Goal: Information Seeking & Learning: Learn about a topic

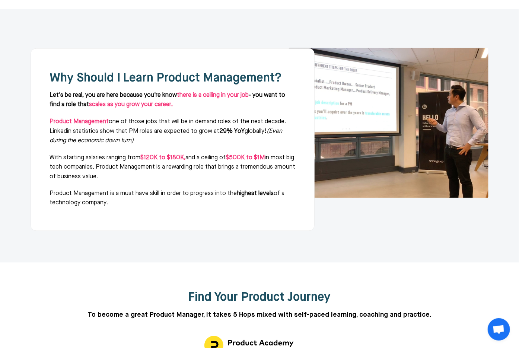
scroll to position [447, 0]
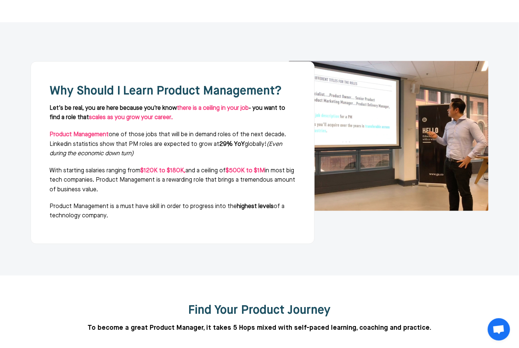
drag, startPoint x: 108, startPoint y: 96, endPoint x: 155, endPoint y: 190, distance: 105.1
click at [155, 190] on div "Why Should I Learn Product Management? Let's be real, you are here because you'…" at bounding box center [173, 152] width 284 height 182
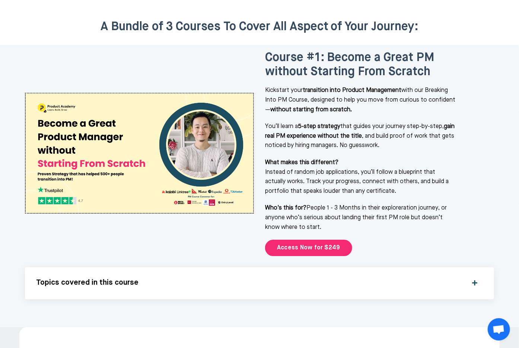
scroll to position [931, 0]
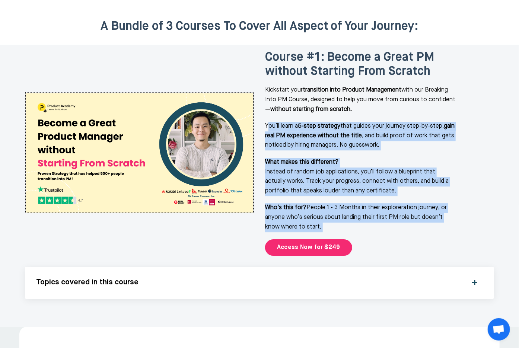
drag, startPoint x: 267, startPoint y: 85, endPoint x: 355, endPoint y: 199, distance: 144.3
click at [345, 197] on div "Course #1: Become a Great PM without Starting From Scratch Kickstart your trans…" at bounding box center [379, 153] width 229 height 206
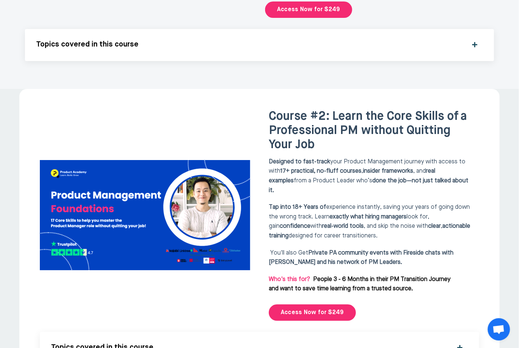
scroll to position [1192, 0]
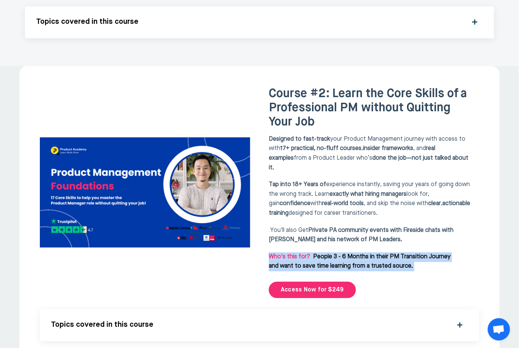
drag, startPoint x: 426, startPoint y: 225, endPoint x: 265, endPoint y: 201, distance: 162.6
click at [265, 201] on div "Course #2: Learn the Core Skills of a Professional PM without Quitting Your Job…" at bounding box center [372, 193] width 214 height 212
click at [407, 199] on div "Course #2: Learn the Core Skills of a Professional PM without Quitting Your Job…" at bounding box center [372, 193] width 214 height 212
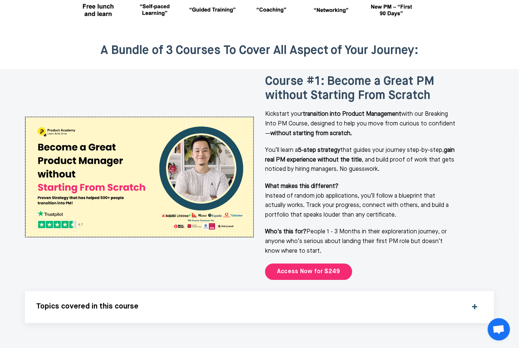
scroll to position [894, 0]
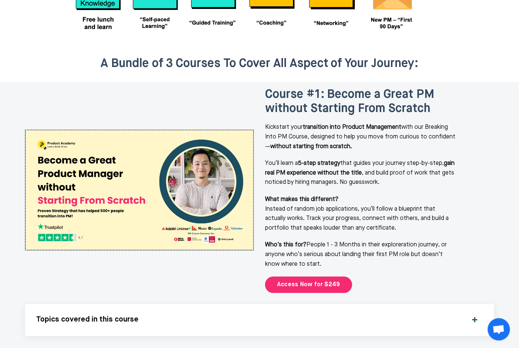
drag, startPoint x: 267, startPoint y: 90, endPoint x: 434, endPoint y: 226, distance: 215.3
click at [434, 226] on div "Course #1: Become a Great PM without Starting From Scratch Kickstart your trans…" at bounding box center [379, 191] width 229 height 206
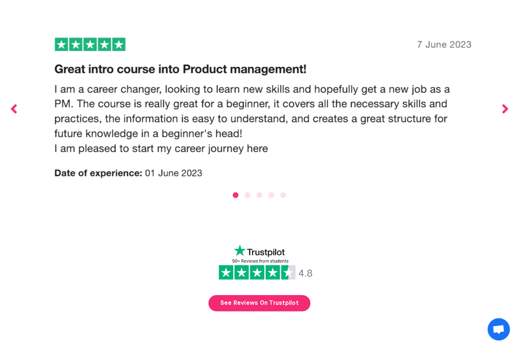
scroll to position [2867, 0]
